Goal: Information Seeking & Learning: Learn about a topic

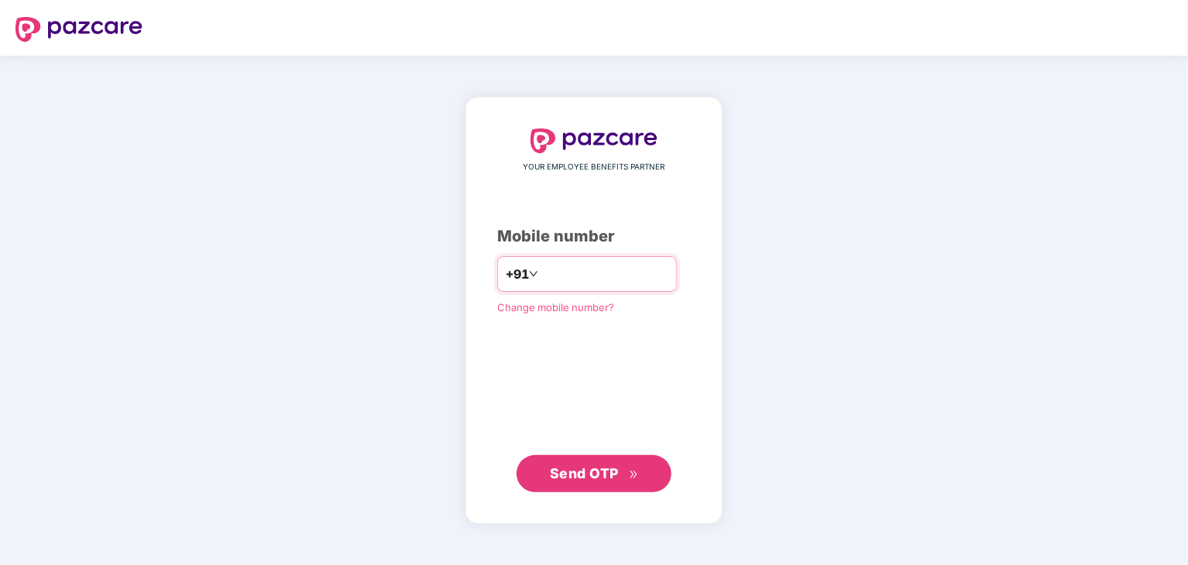
click at [561, 267] on input "number" at bounding box center [604, 274] width 127 height 25
type input "**********"
click at [604, 471] on span "Send OTP" at bounding box center [584, 473] width 69 height 16
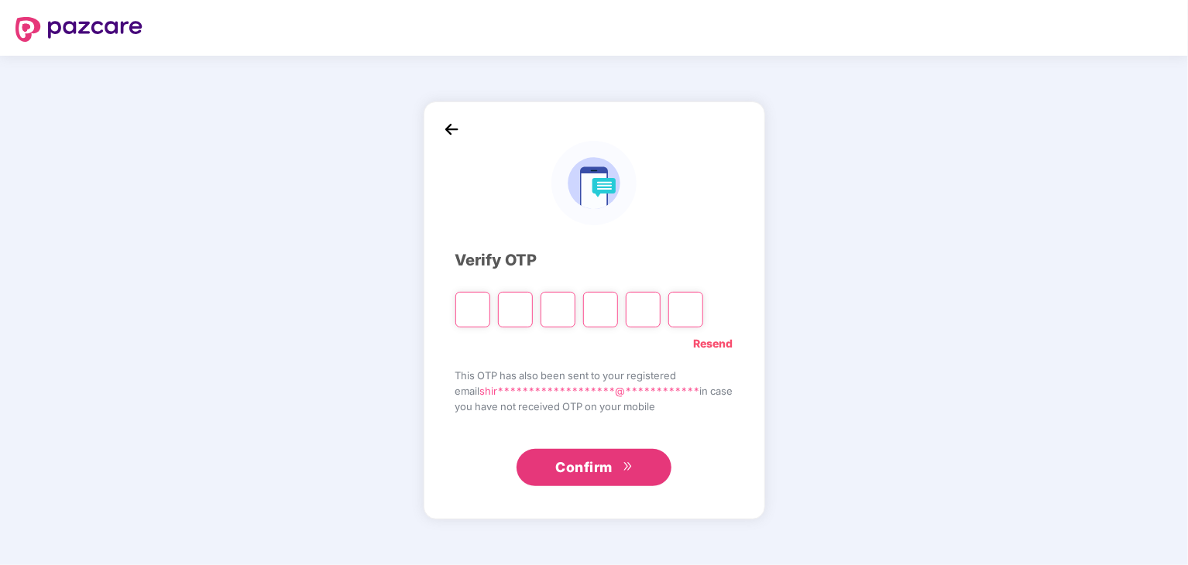
type input "*"
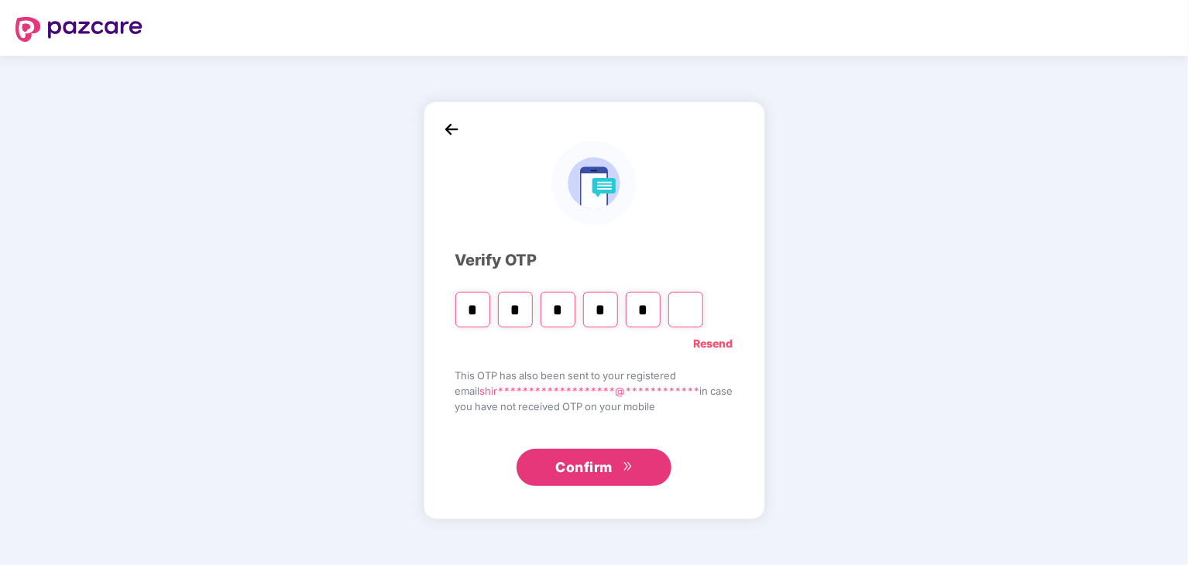
type input "*"
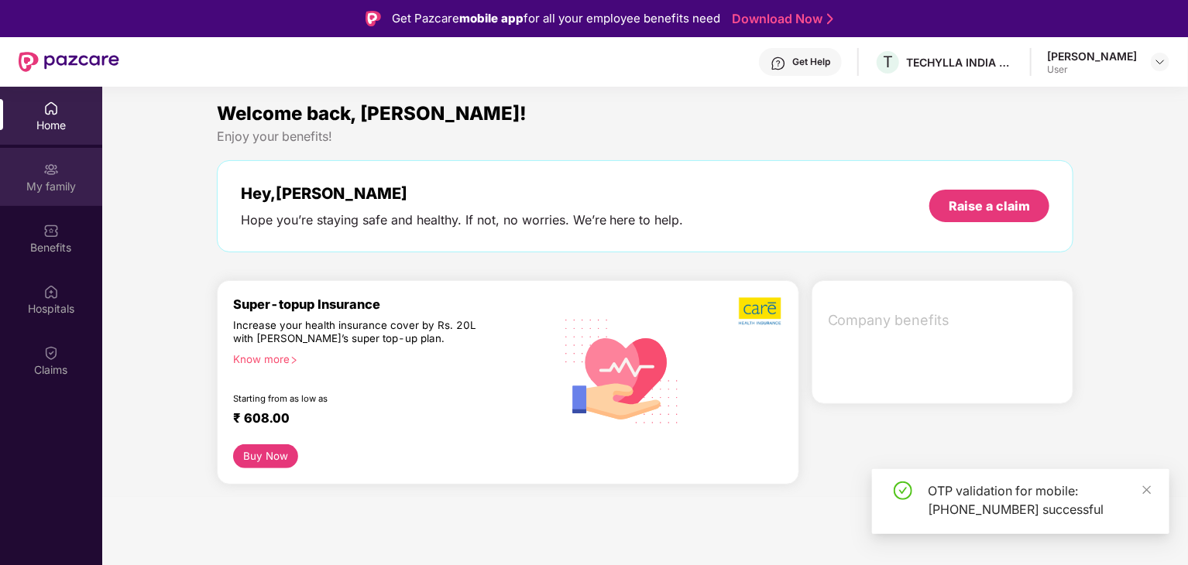
click at [61, 180] on div "My family" at bounding box center [51, 186] width 102 height 15
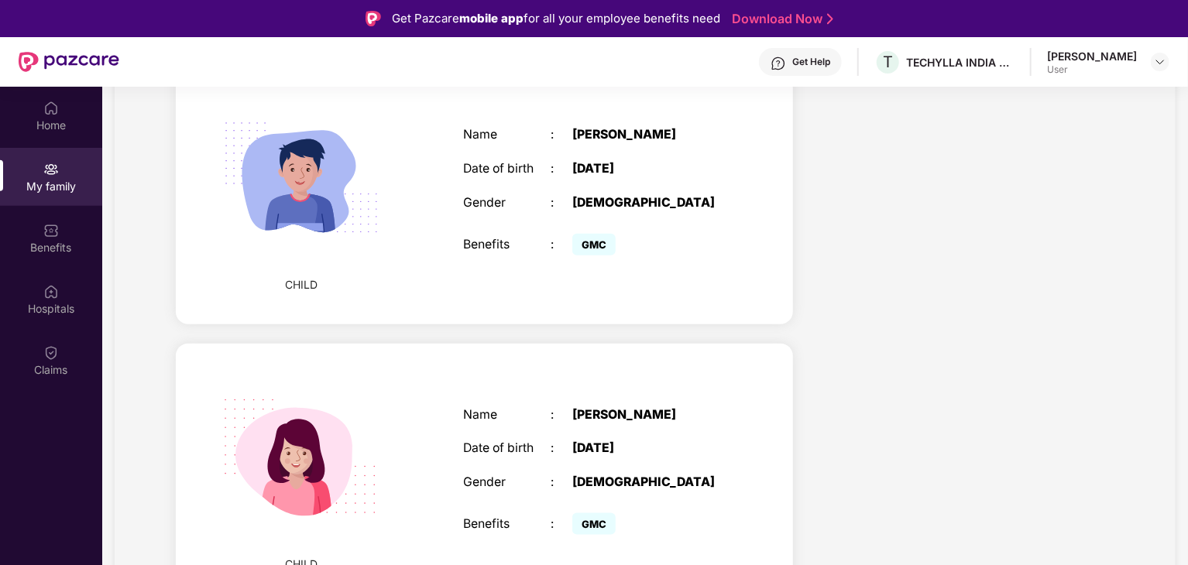
scroll to position [87, 0]
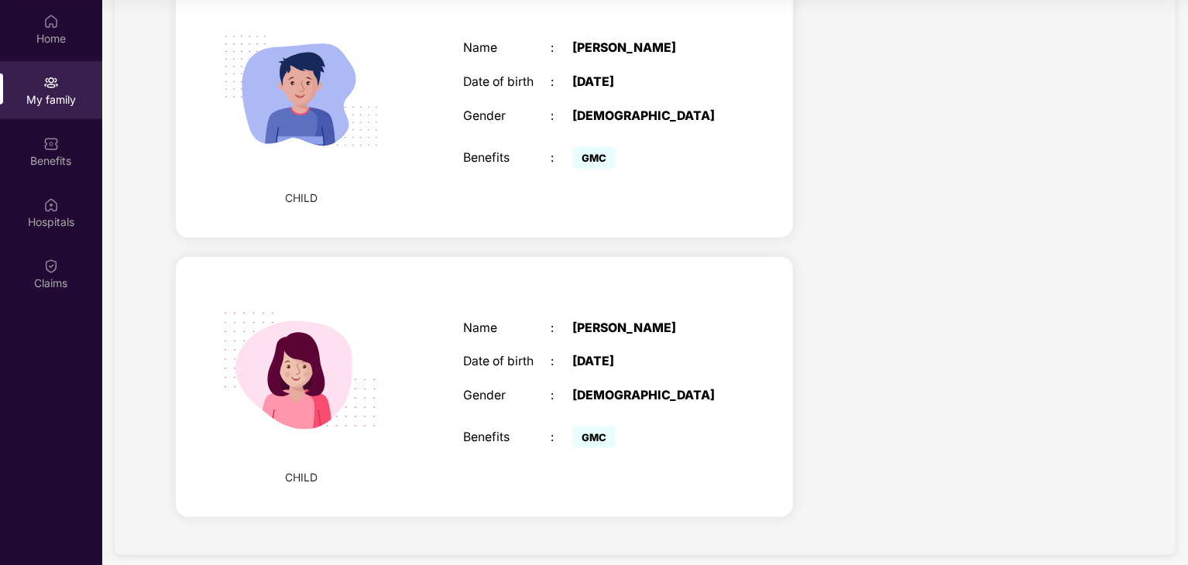
click at [594, 428] on span "GMC" at bounding box center [593, 438] width 43 height 22
click at [43, 159] on div "Benefits" at bounding box center [51, 160] width 102 height 15
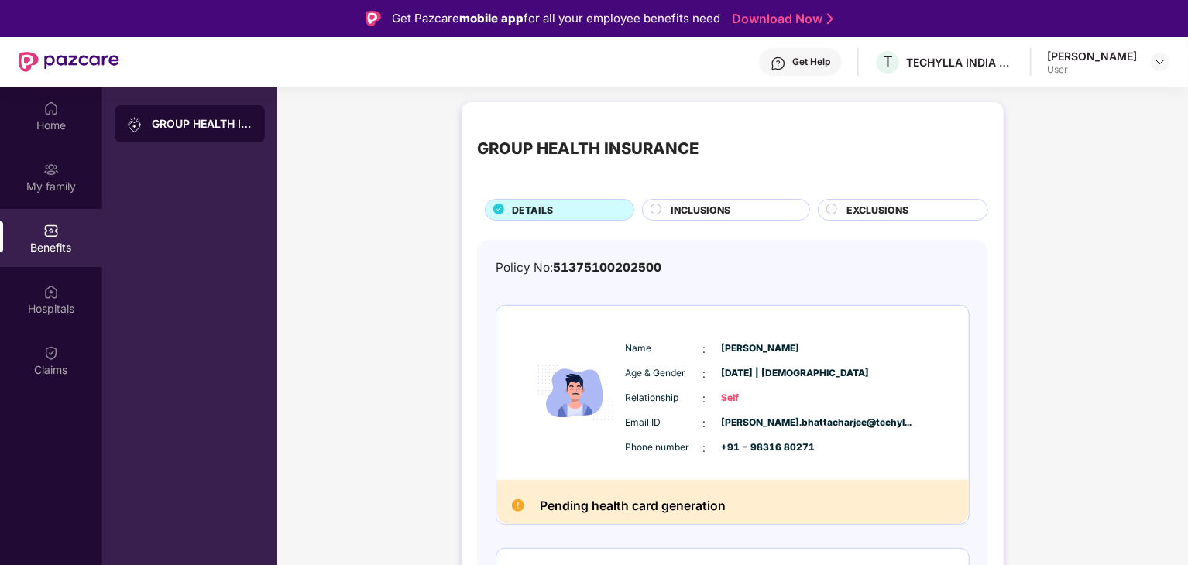
click at [691, 211] on span "INCLUSIONS" at bounding box center [700, 210] width 60 height 15
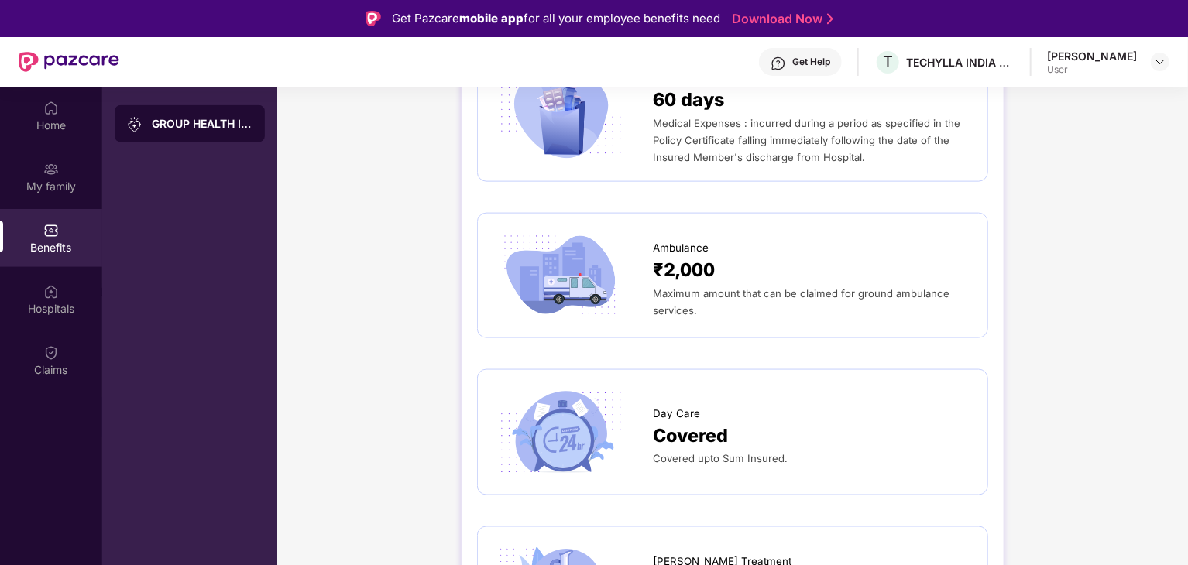
scroll to position [1161, 0]
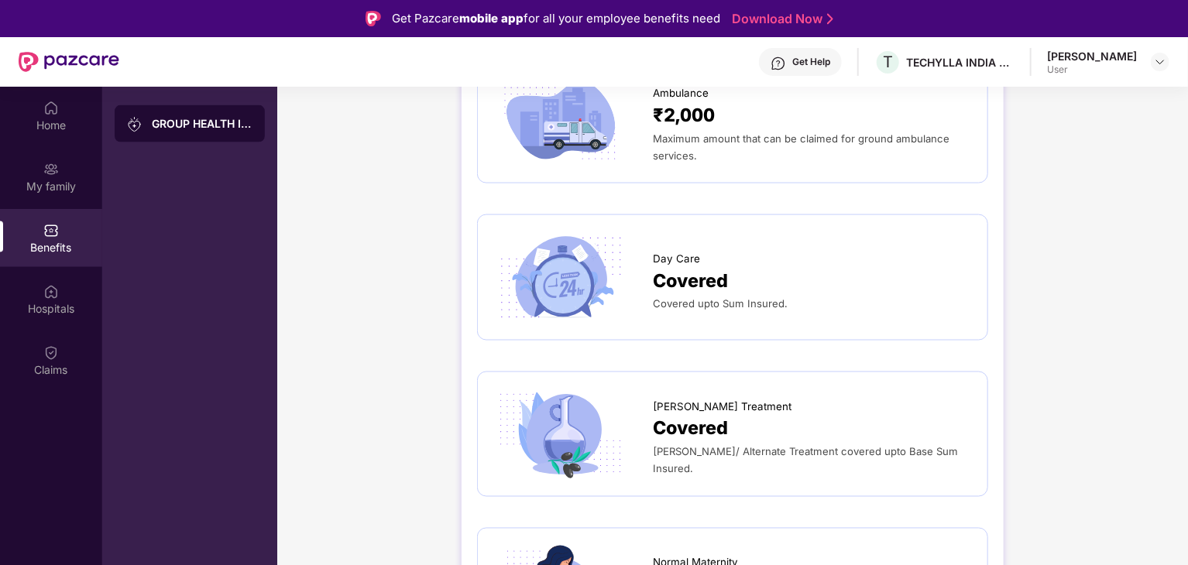
click at [570, 292] on img at bounding box center [560, 277] width 134 height 93
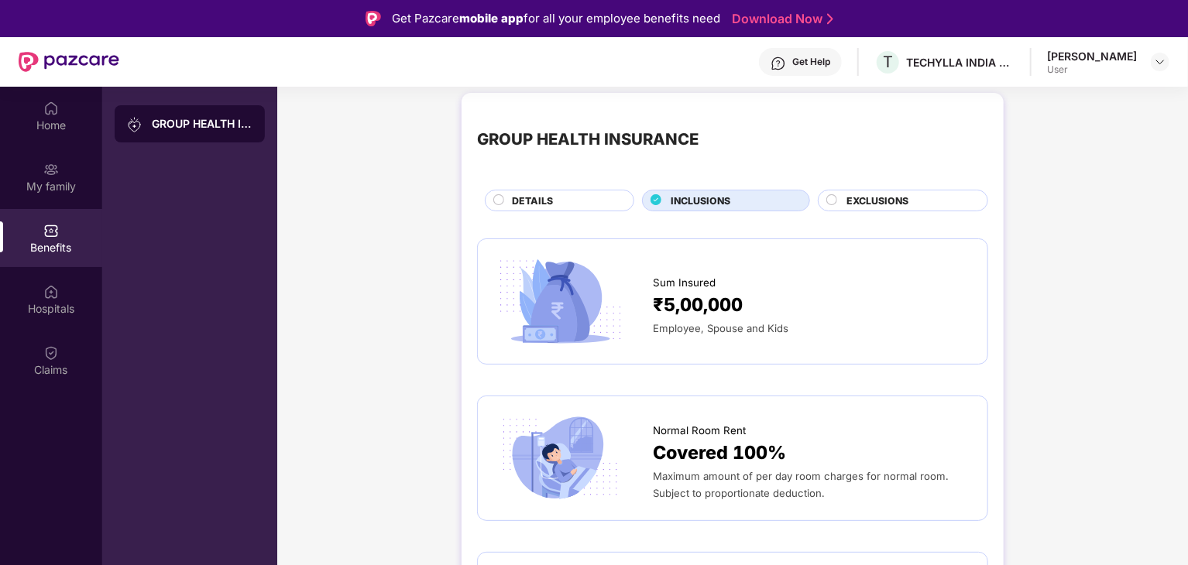
scroll to position [0, 0]
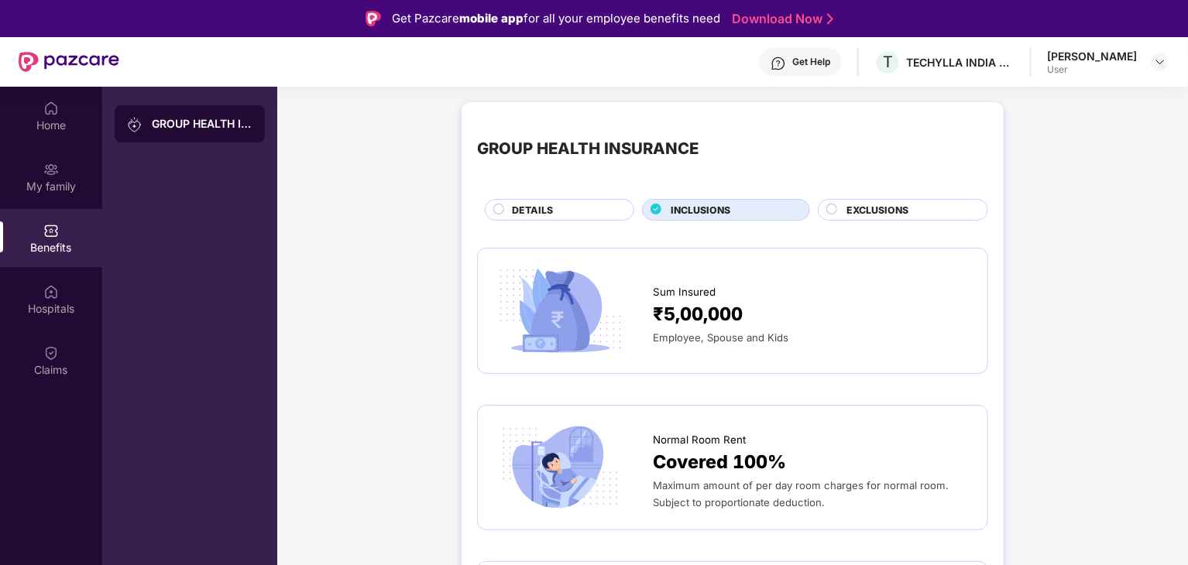
click at [886, 208] on span "EXCLUSIONS" at bounding box center [877, 210] width 62 height 15
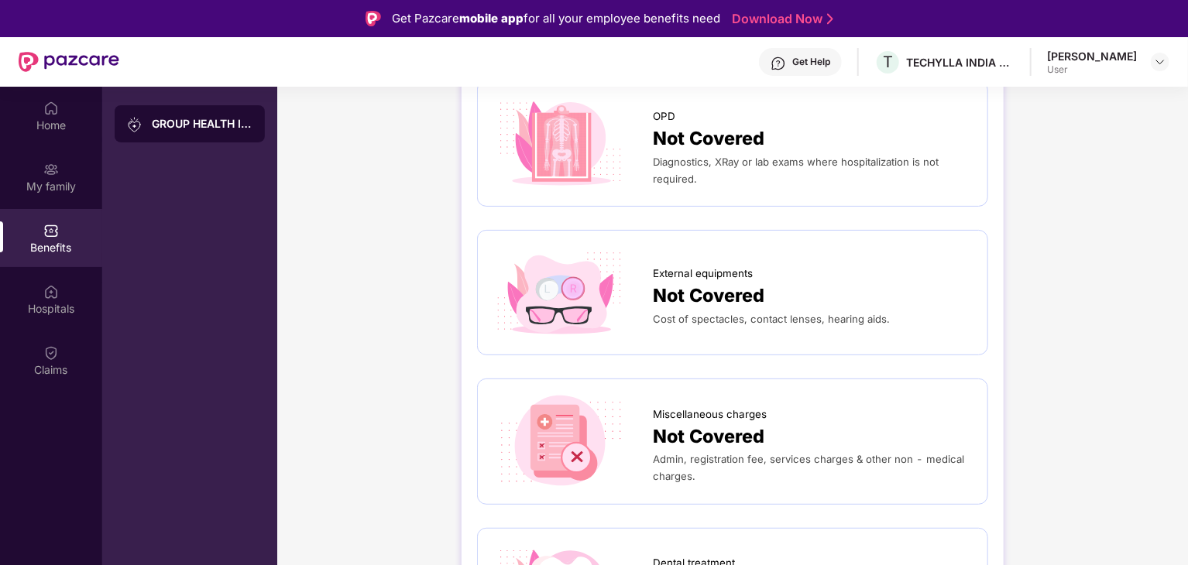
scroll to position [77, 0]
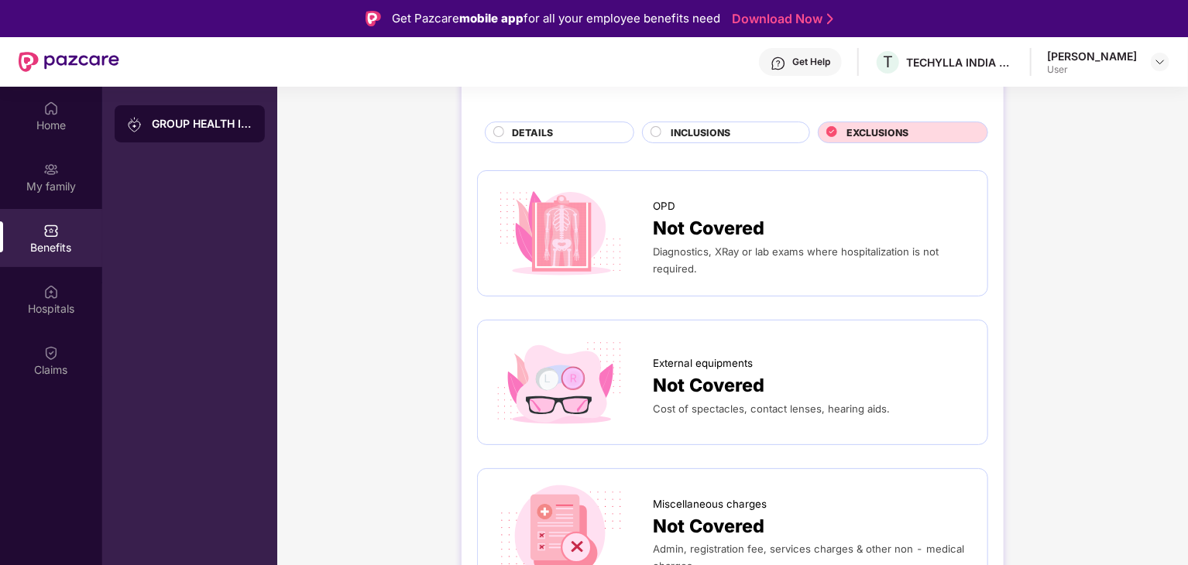
click at [703, 133] on span "INCLUSIONS" at bounding box center [700, 132] width 60 height 15
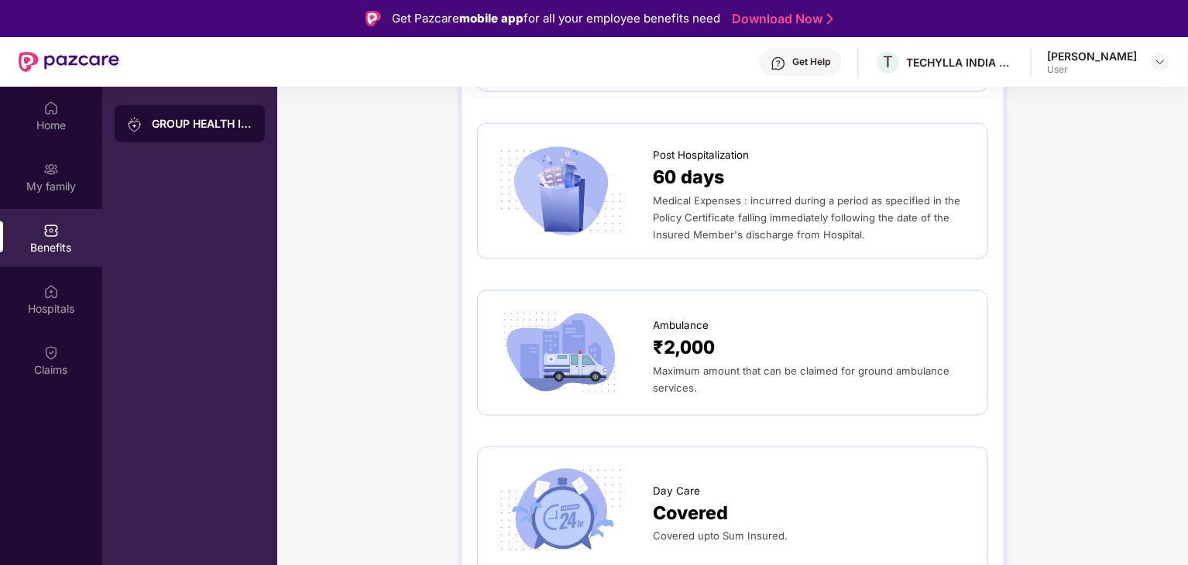
scroll to position [1084, 0]
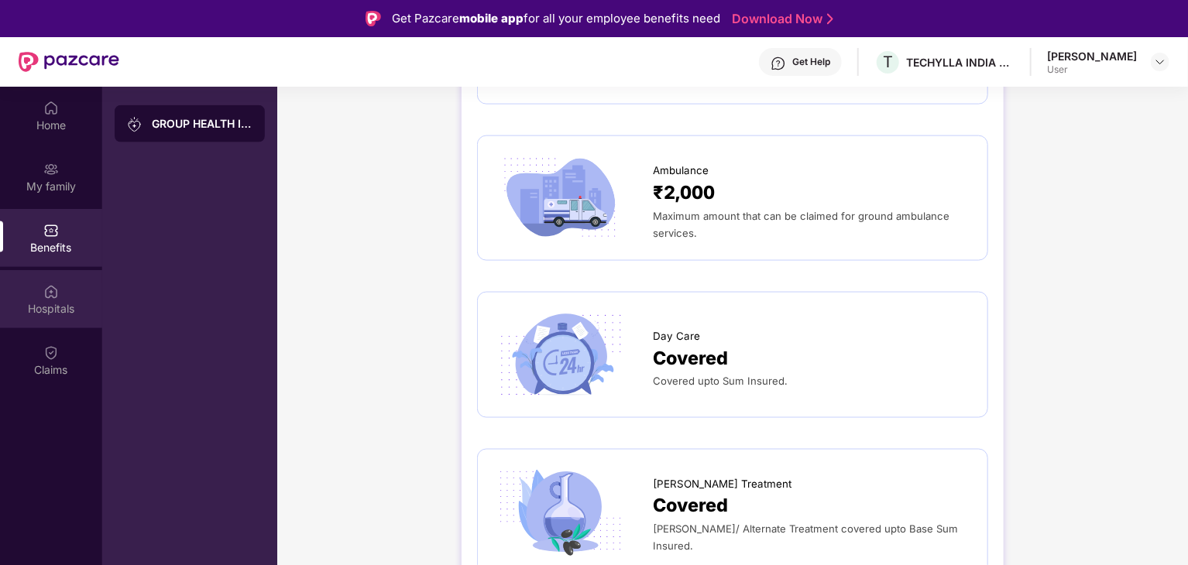
click at [63, 310] on div "Hospitals" at bounding box center [51, 308] width 102 height 15
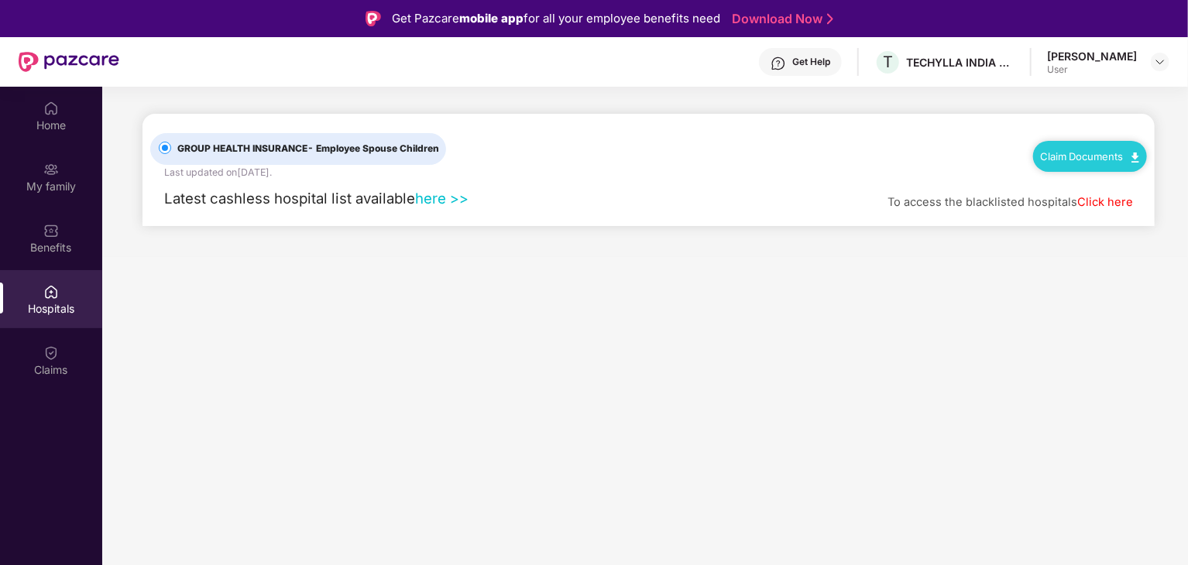
click at [437, 196] on link "here >>" at bounding box center [441, 198] width 53 height 17
click at [68, 366] on div "Claims" at bounding box center [51, 369] width 102 height 15
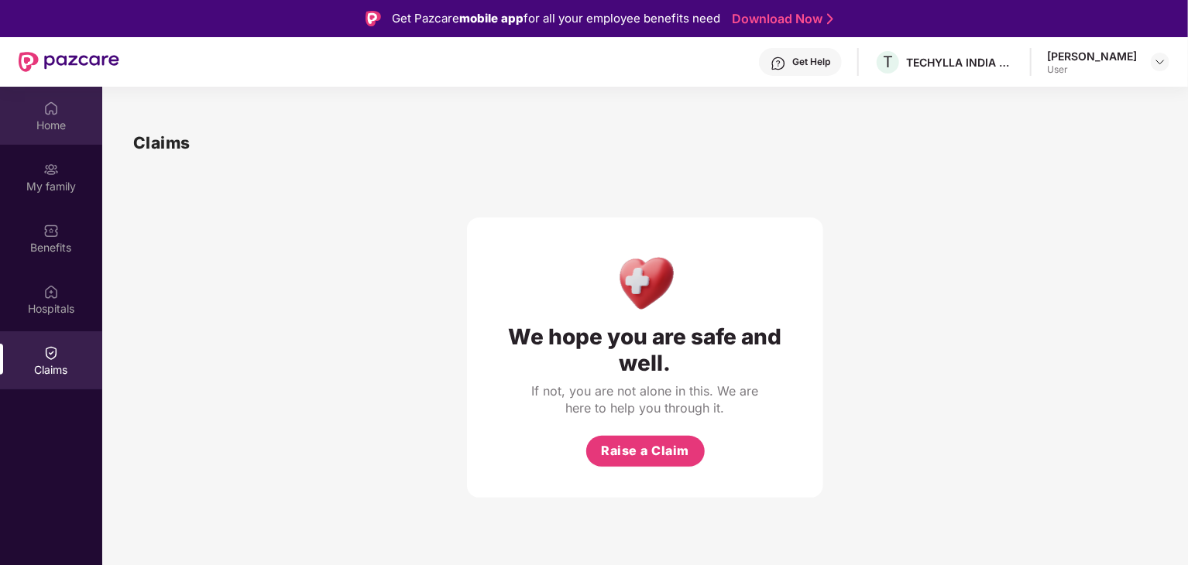
click at [54, 126] on div "Home" at bounding box center [51, 125] width 102 height 15
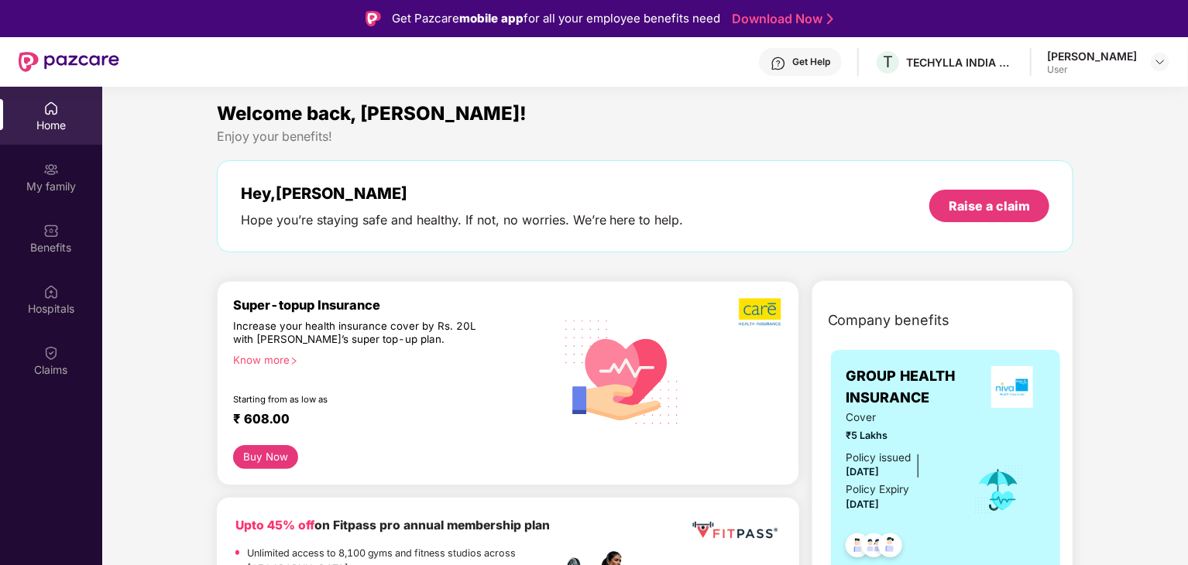
scroll to position [155, 0]
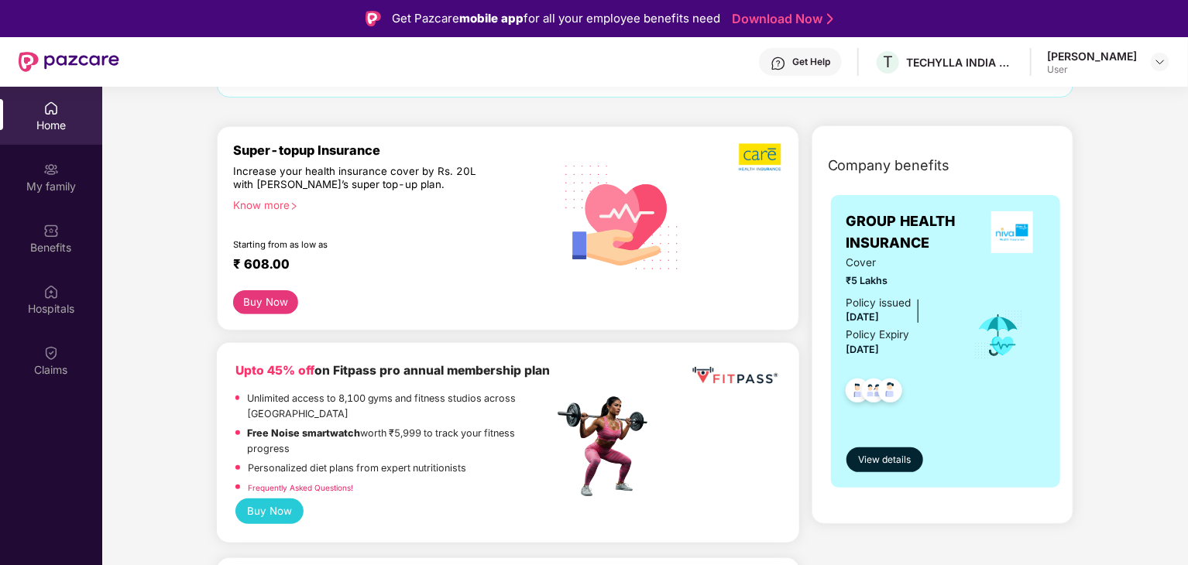
click at [278, 300] on button "Buy Now" at bounding box center [266, 302] width 66 height 24
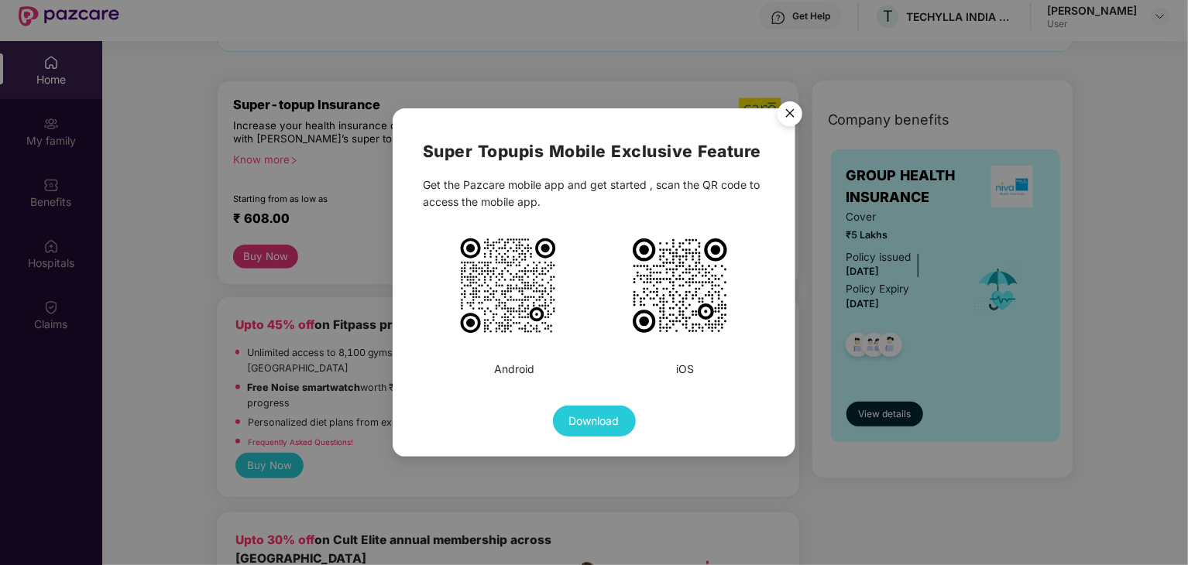
scroll to position [87, 0]
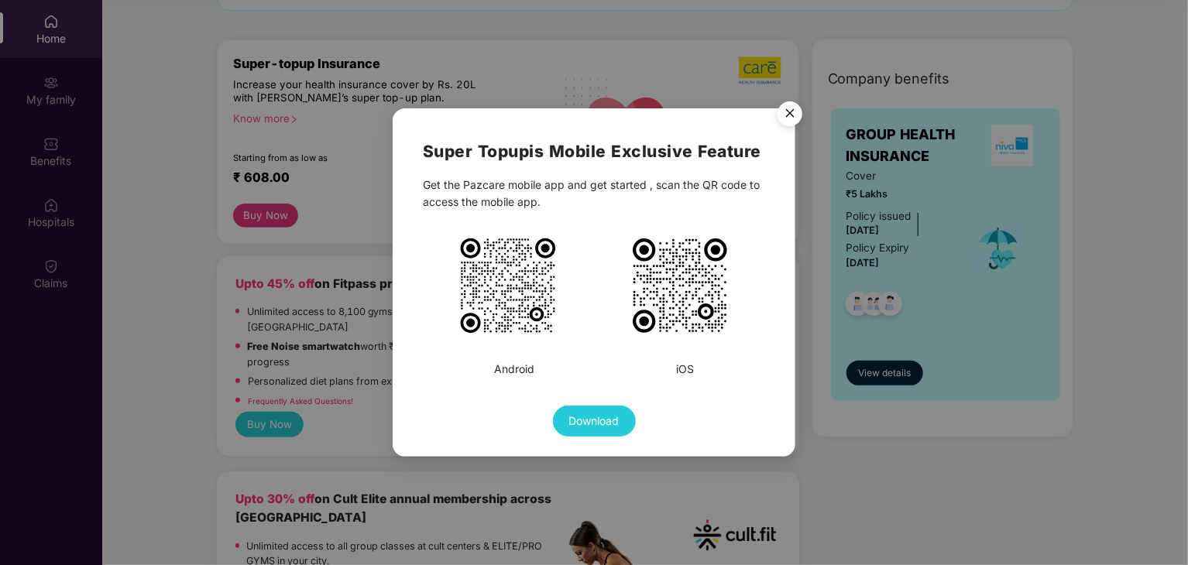
click at [788, 111] on img "Close" at bounding box center [789, 115] width 43 height 43
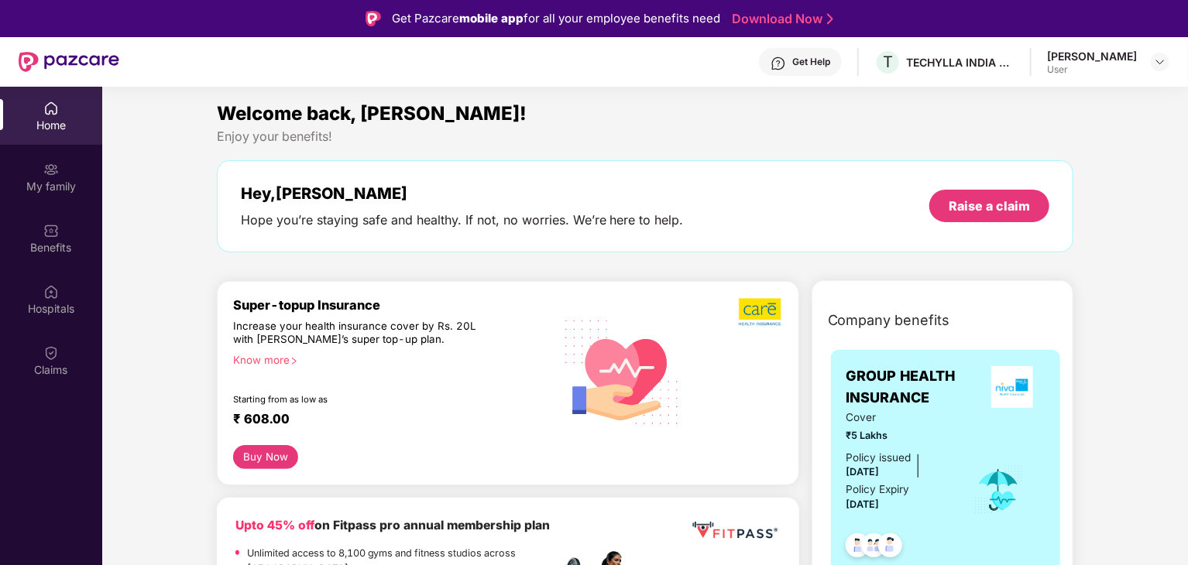
scroll to position [0, 0]
click at [1080, 61] on div "[PERSON_NAME]" at bounding box center [1092, 56] width 90 height 15
click at [1157, 63] on img at bounding box center [1160, 62] width 12 height 12
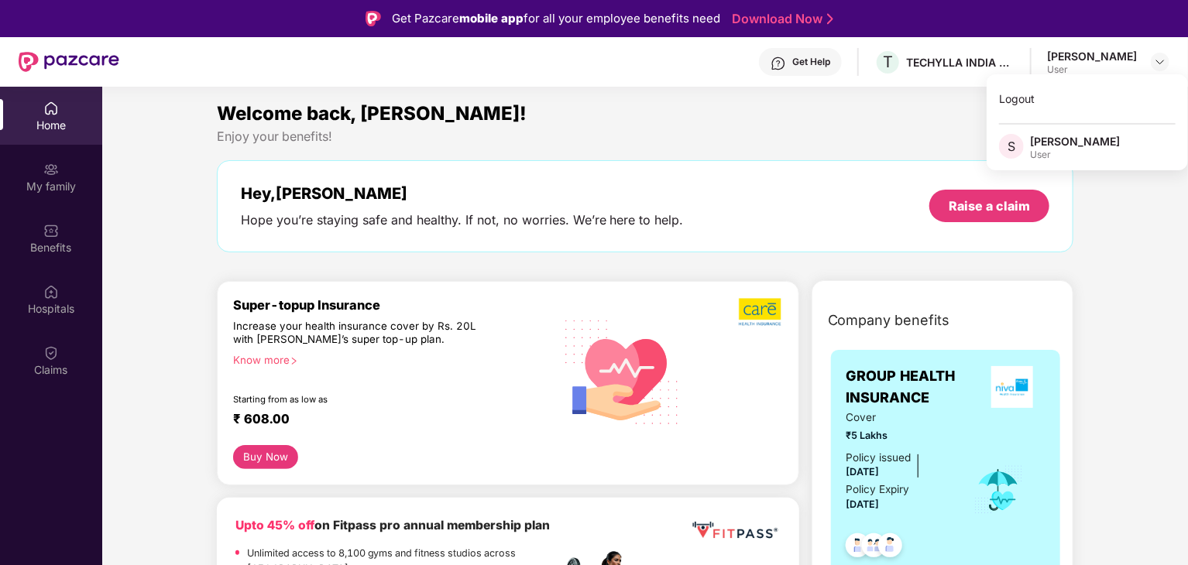
click at [867, 115] on div "Welcome back, [PERSON_NAME]!" at bounding box center [645, 113] width 857 height 29
